Goal: Check status: Check status

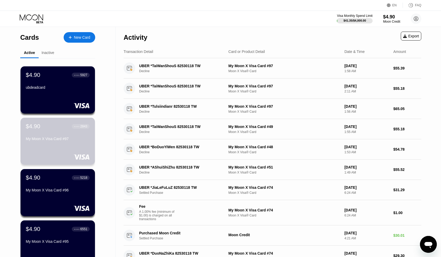
click at [71, 153] on div "$4.90 ● ● ● ● 2843 My Moon X Visa Card #97" at bounding box center [58, 141] width 74 height 47
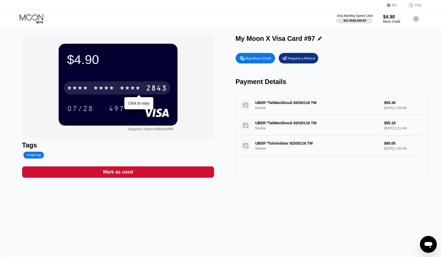
click at [140, 89] on div "* * * *" at bounding box center [130, 88] width 21 height 8
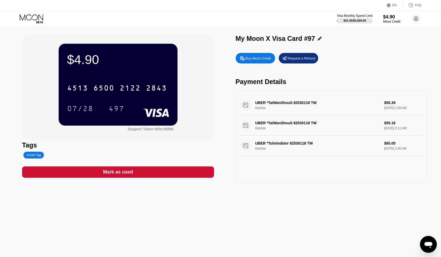
click at [173, 149] on div "Tags" at bounding box center [118, 145] width 192 height 8
click at [319, 37] on icon at bounding box center [320, 39] width 4 height 4
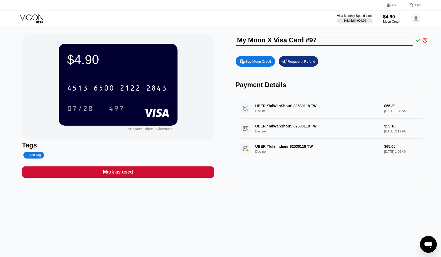
drag, startPoint x: 321, startPoint y: 44, endPoint x: 191, endPoint y: 47, distance: 130.0
click at [192, 47] on div "$4.90 4513 6500 2122 2843 07/28 497 Support Token: 06fec90f66 Tags Add Tag Mark…" at bounding box center [220, 110] width 397 height 151
type input "f"
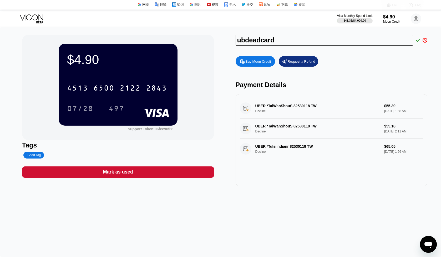
type input "ubdeadcard"
click at [416, 42] on icon at bounding box center [418, 40] width 4 height 5
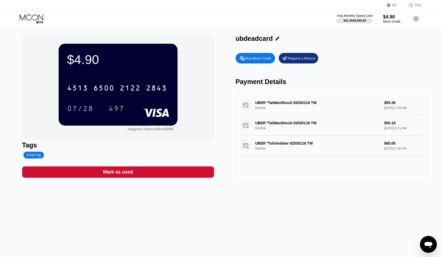
click at [39, 20] on icon at bounding box center [31, 17] width 23 height 6
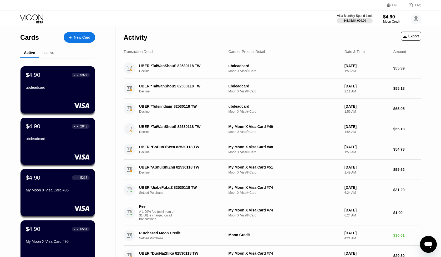
click at [46, 192] on div "My Moon X Visa Card #96" at bounding box center [58, 190] width 64 height 4
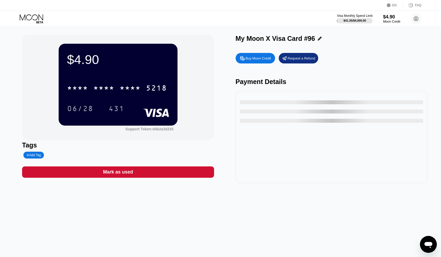
click at [105, 92] on div "* * * *" at bounding box center [103, 88] width 21 height 8
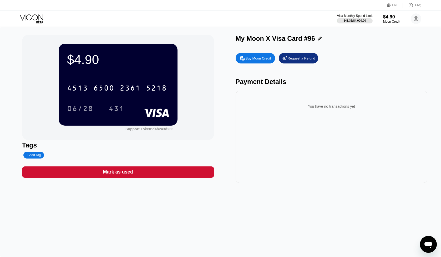
click at [179, 143] on div "Tags" at bounding box center [118, 145] width 192 height 8
